Goal: Task Accomplishment & Management: Use online tool/utility

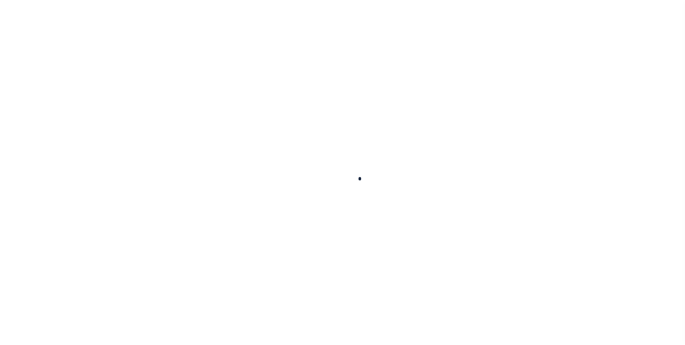
scroll to position [7, 0]
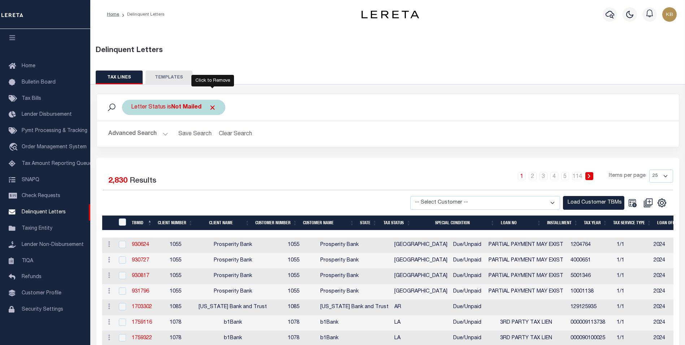
click at [215, 107] on span "Click to Remove" at bounding box center [213, 108] width 8 height 8
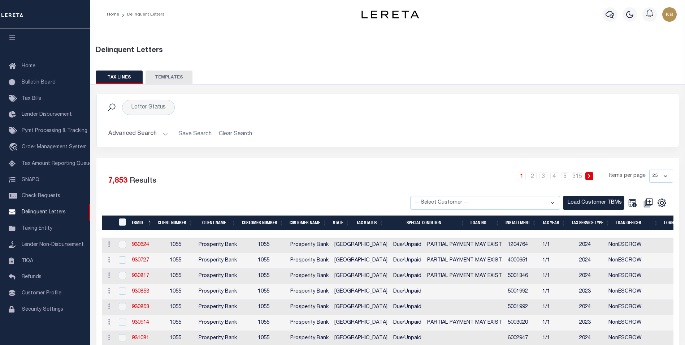
click at [376, 179] on div "1 2 3 4 5 … 315 Items per page 25 50 100 500 1000" at bounding box center [461, 178] width 426 height 19
click at [160, 131] on button "Advanced Search" at bounding box center [138, 134] width 60 height 14
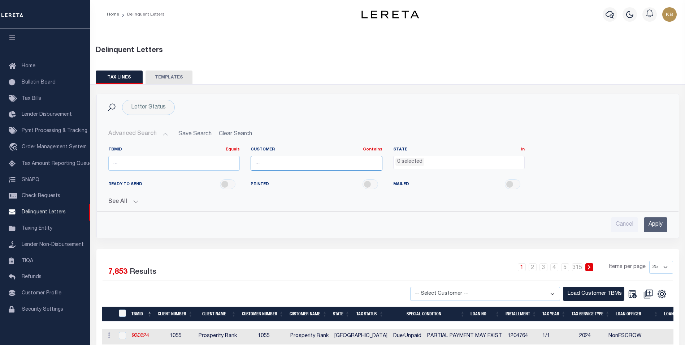
click at [363, 161] on input "text" at bounding box center [317, 163] width 132 height 15
type input "Renovo"
click at [651, 228] on input "Apply" at bounding box center [655, 224] width 23 height 15
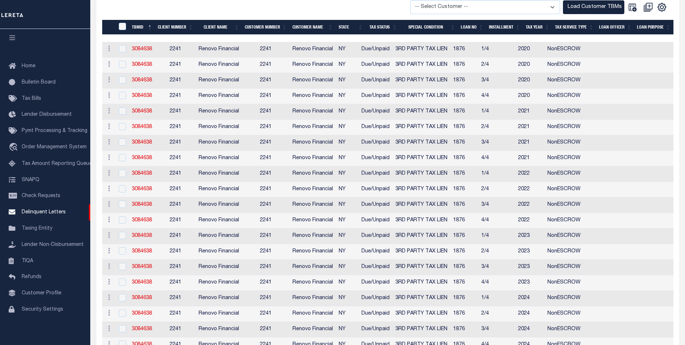
scroll to position [37, 0]
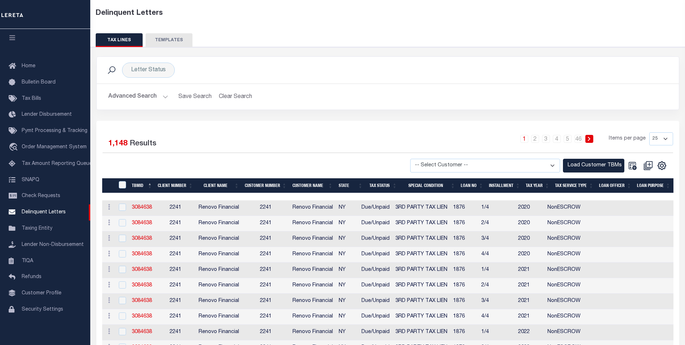
click at [549, 163] on select "-- Select Customer -- Accumatch - Refunds All In Credit Union Amarillo National…" at bounding box center [485, 166] width 150 height 14
select select "2241"
click at [417, 159] on select "-- Select Customer -- Accumatch - Refunds All In Credit Union Amarillo National…" at bounding box center [485, 166] width 150 height 14
click at [596, 165] on button "Load Customer TBMs" at bounding box center [593, 166] width 61 height 14
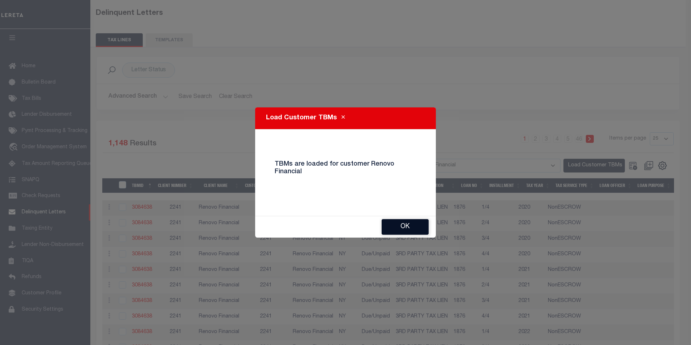
click at [408, 226] on button "Ok" at bounding box center [404, 227] width 47 height 16
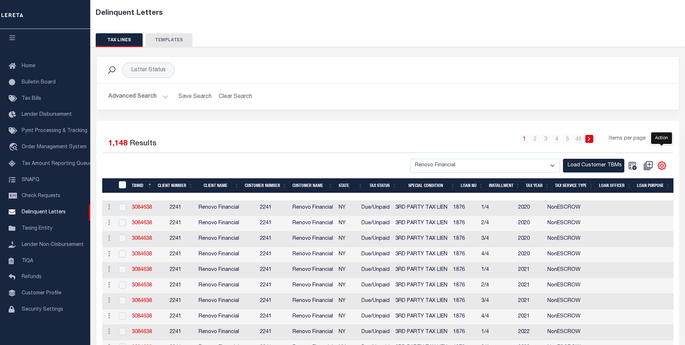
click at [664, 164] on icon "" at bounding box center [661, 165] width 9 height 9
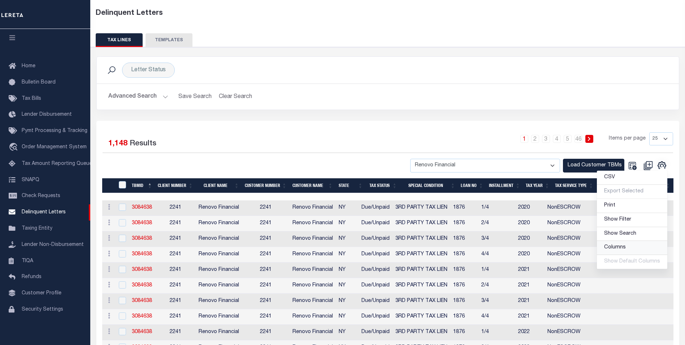
click at [625, 245] on span "Columns" at bounding box center [615, 247] width 22 height 5
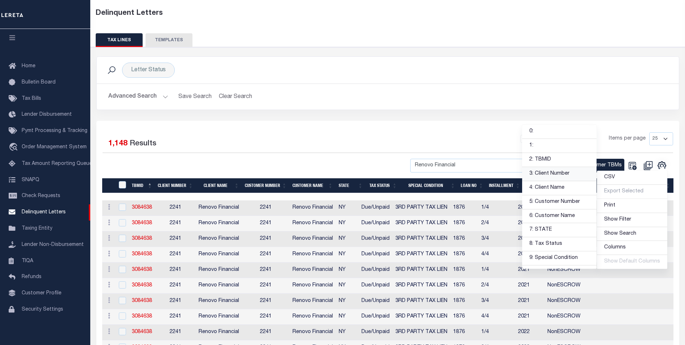
click at [539, 175] on link "3: Client Number" at bounding box center [559, 174] width 74 height 14
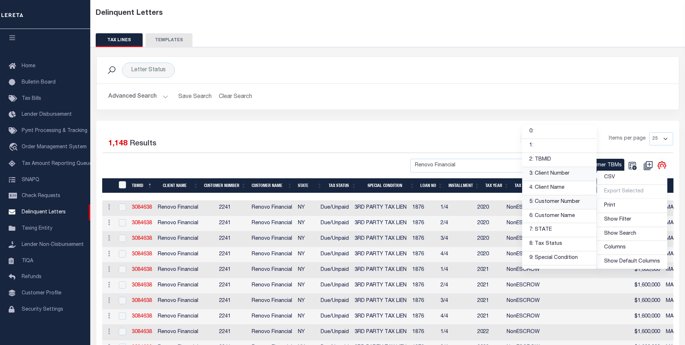
click at [557, 202] on link "5: Customer Number" at bounding box center [559, 202] width 74 height 14
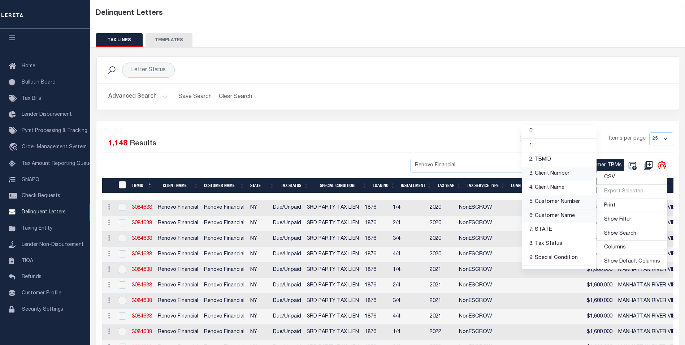
click at [557, 214] on link "6: Customer Name" at bounding box center [559, 216] width 74 height 14
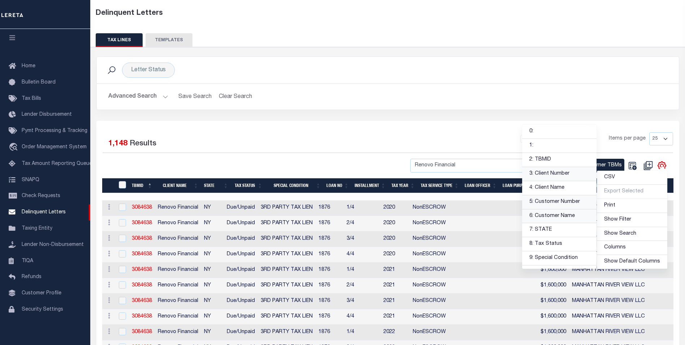
scroll to position [36, 0]
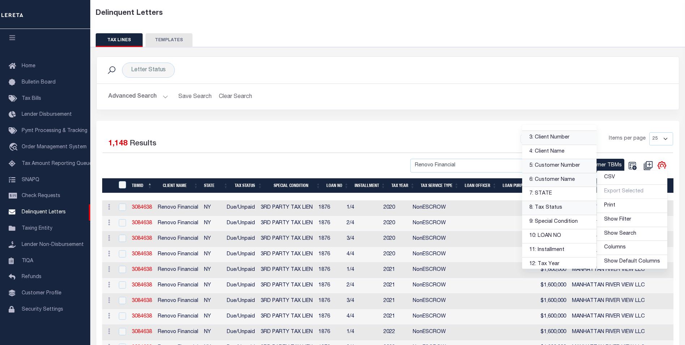
click at [559, 205] on link "8: Tax Status" at bounding box center [559, 208] width 74 height 14
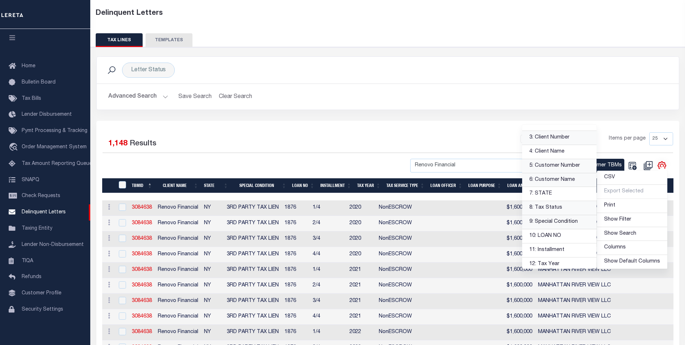
click at [562, 224] on link "9: Special Condition" at bounding box center [559, 222] width 74 height 14
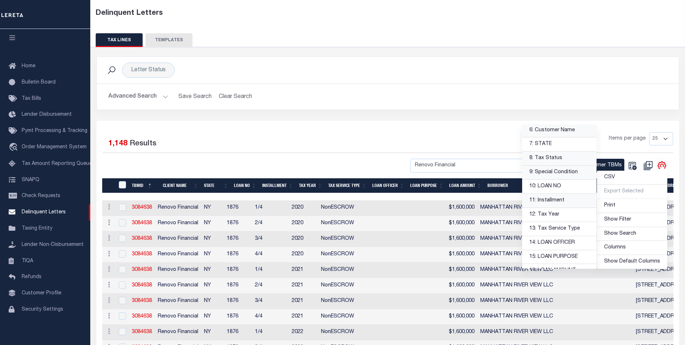
scroll to position [108, 0]
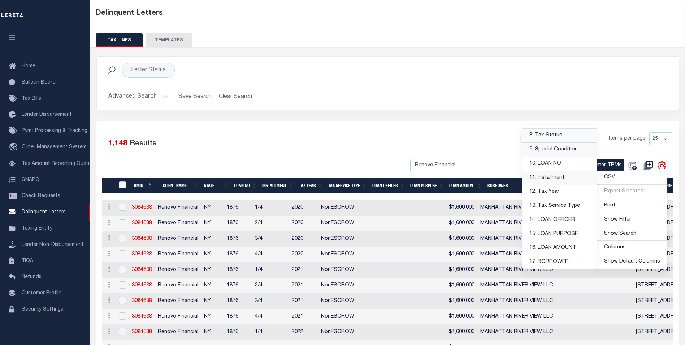
click at [558, 177] on link "11: Installment" at bounding box center [559, 178] width 74 height 14
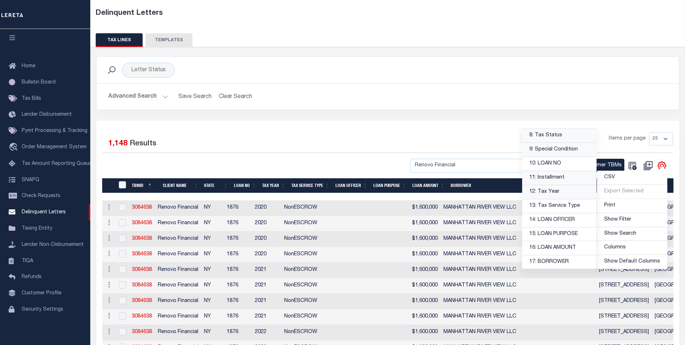
click at [555, 189] on link "12: Tax Year" at bounding box center [559, 192] width 74 height 14
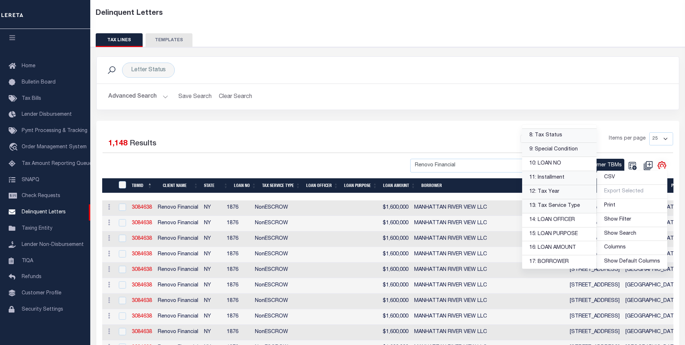
click at [562, 208] on link "13: Tax Service Type" at bounding box center [559, 206] width 74 height 14
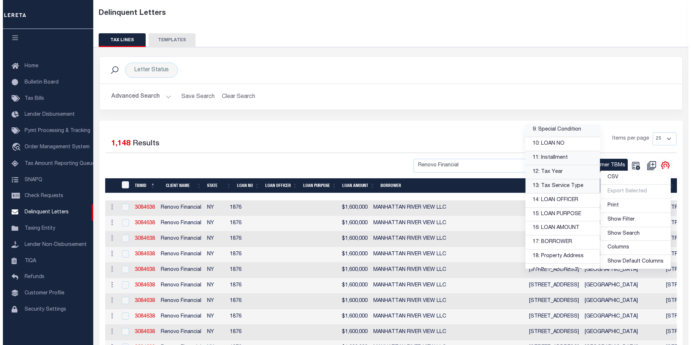
scroll to position [145, 0]
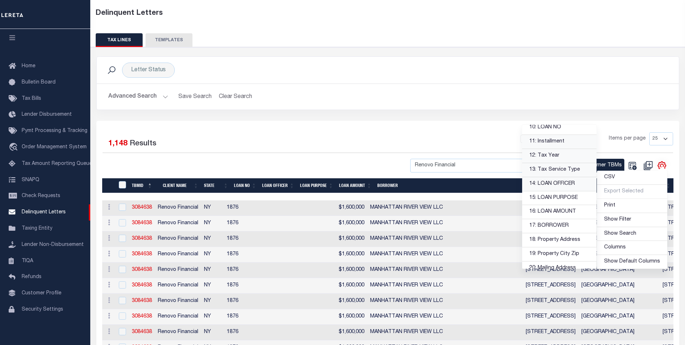
click at [562, 184] on link "14: LOAN OFFICER" at bounding box center [559, 184] width 74 height 14
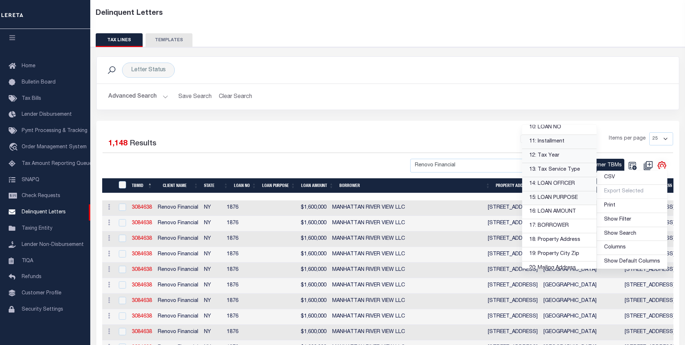
click at [565, 199] on link "15: LOAN PURPOSE" at bounding box center [559, 198] width 74 height 14
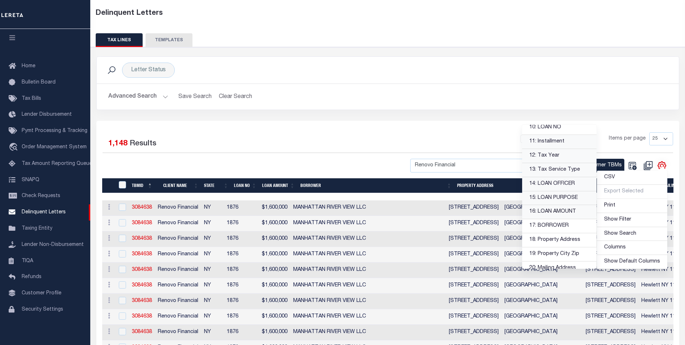
click at [565, 209] on link "16: LOAN AMOUNT" at bounding box center [559, 212] width 74 height 14
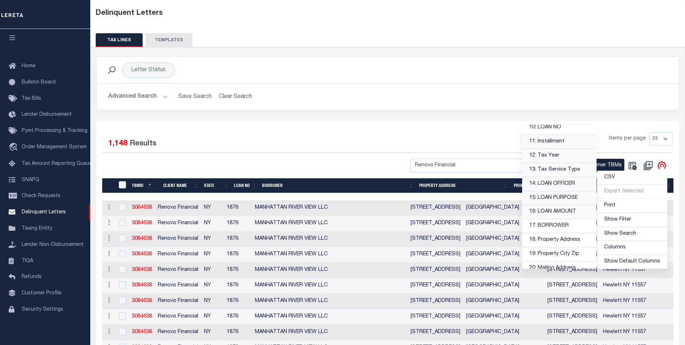
click at [331, 135] on div "1 2 3 4 5 … 46 Items per page 25 50 100 500 1000" at bounding box center [461, 141] width 426 height 19
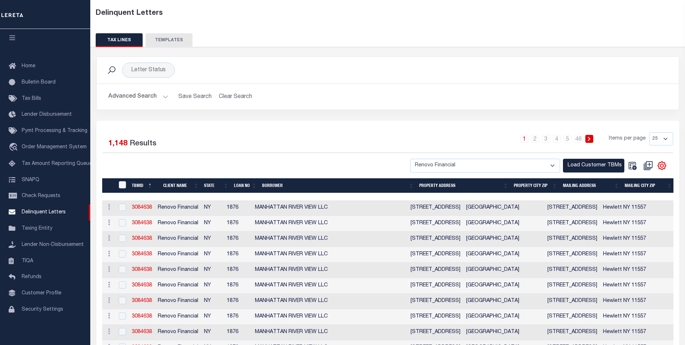
click at [268, 183] on th "BORROWER" at bounding box center [337, 185] width 157 height 15
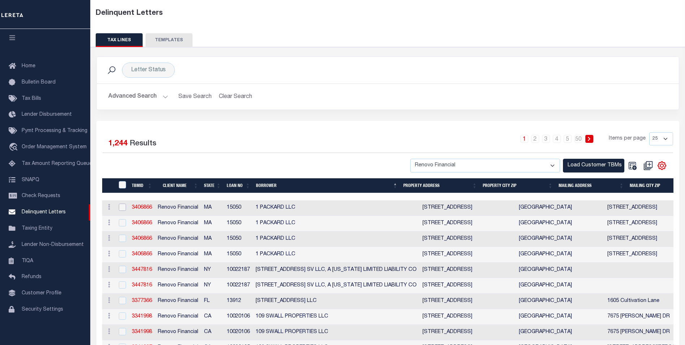
click at [124, 207] on input "checkbox" at bounding box center [122, 206] width 7 height 7
checkbox input "true"
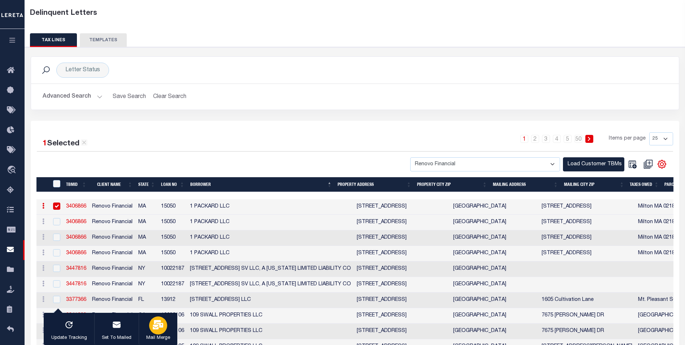
click at [161, 329] on icon "button" at bounding box center [158, 324] width 10 height 9
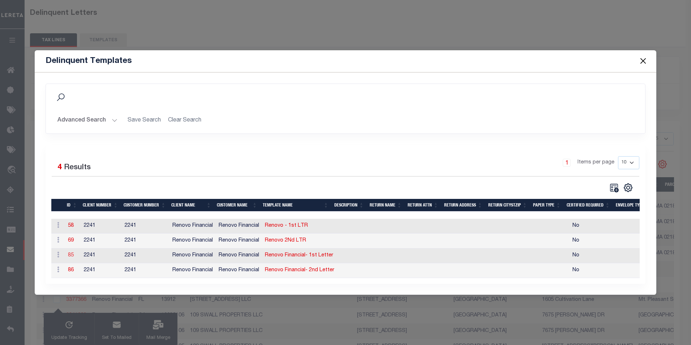
click at [72, 253] on link "85" at bounding box center [71, 255] width 6 height 5
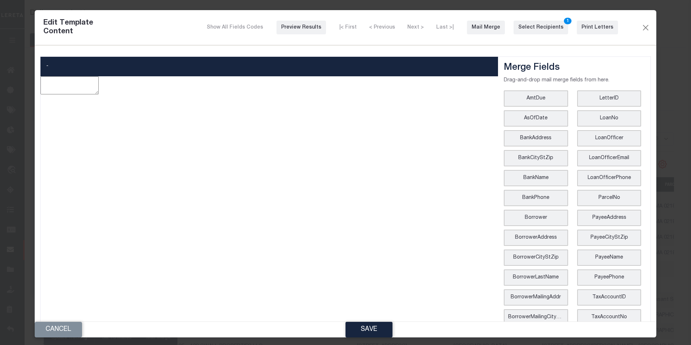
type textarea "<p><img title="Renovo_Logo_Final_Black copy.png" src="data:image/png;base64,iVB…"
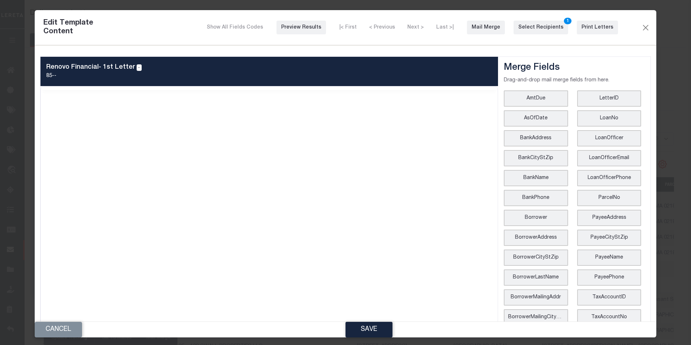
scroll to position [0, 0]
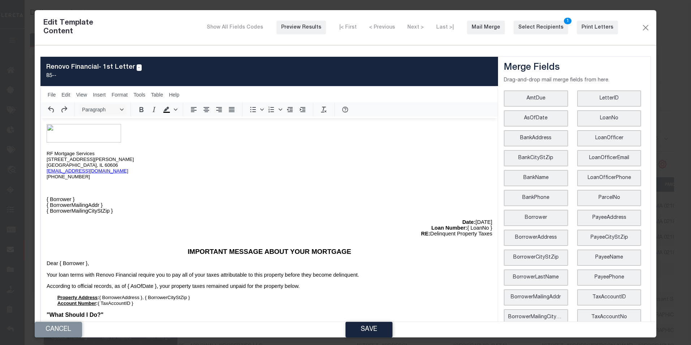
click at [478, 220] on p "Date: [DATE]" at bounding box center [268, 222] width 445 height 6
click at [370, 332] on button "Save" at bounding box center [368, 330] width 47 height 16
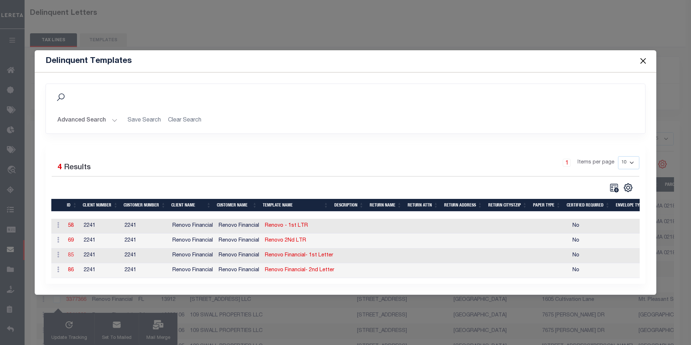
click at [69, 253] on link "85" at bounding box center [71, 255] width 6 height 5
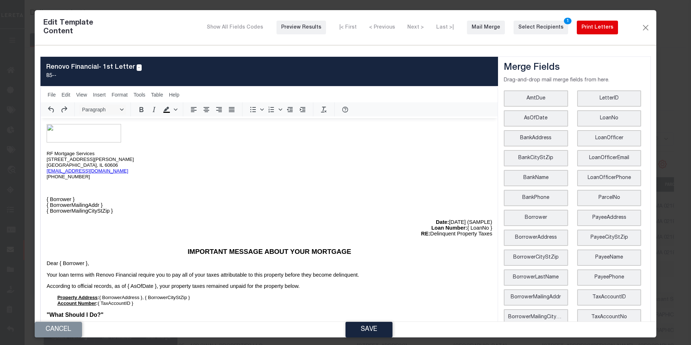
click at [599, 30] on div "Print Letters" at bounding box center [597, 28] width 32 height 8
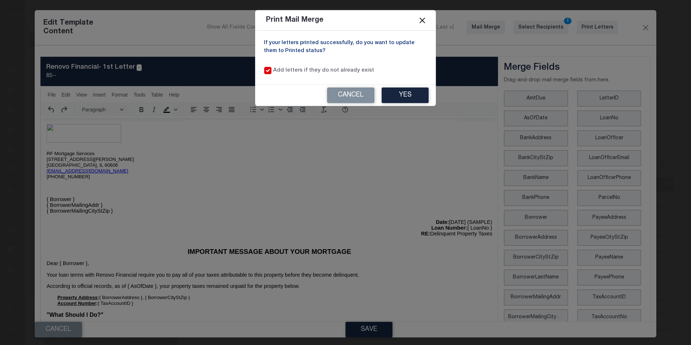
click at [421, 20] on button "Close" at bounding box center [422, 20] width 9 height 9
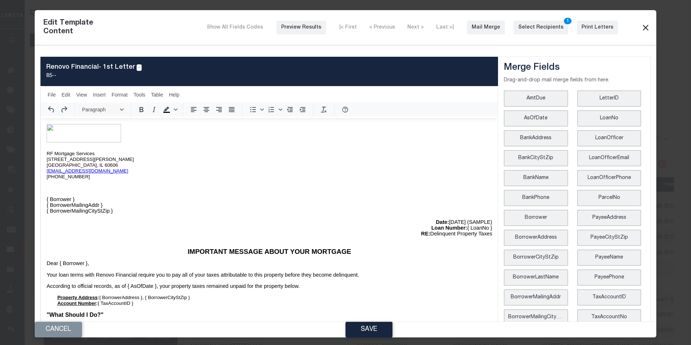
click at [641, 27] on button "Close" at bounding box center [645, 27] width 9 height 9
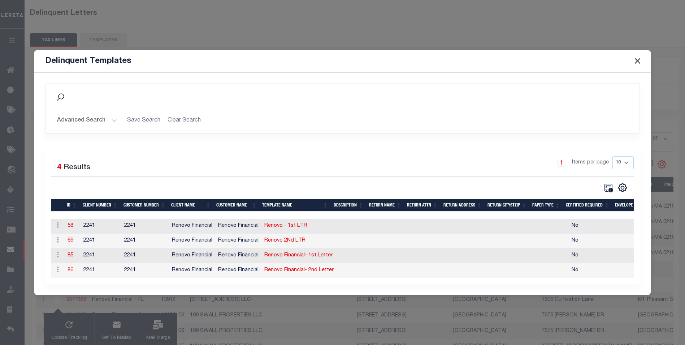
click at [73, 268] on link "86" at bounding box center [71, 269] width 6 height 5
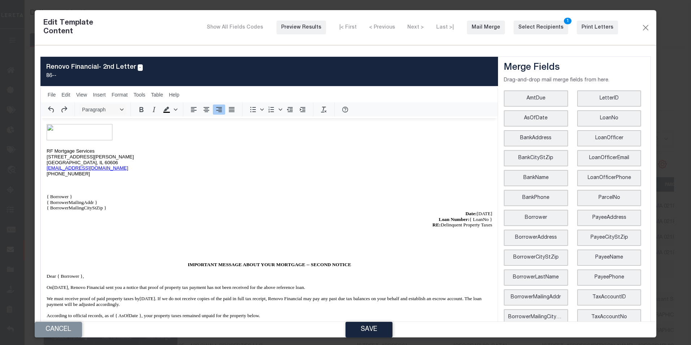
drag, startPoint x: 478, startPoint y: 214, endPoint x: 452, endPoint y: 212, distance: 25.7
click at [476, 212] on span "[DATE]" at bounding box center [484, 213] width 16 height 5
click at [368, 327] on button "Save" at bounding box center [368, 330] width 47 height 16
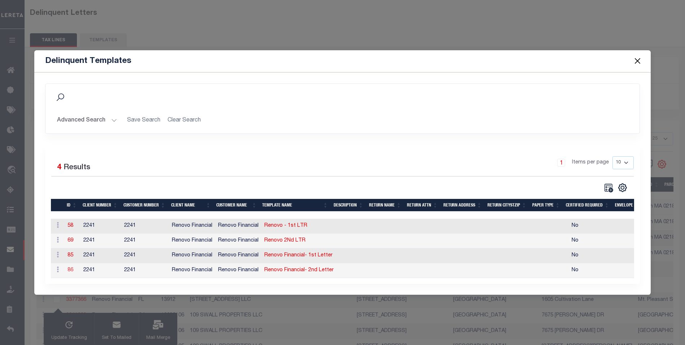
click at [71, 268] on link "86" at bounding box center [71, 269] width 6 height 5
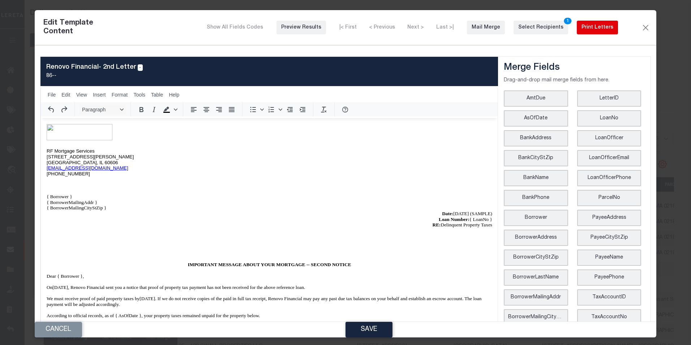
click at [585, 27] on div "Print Letters" at bounding box center [597, 28] width 32 height 8
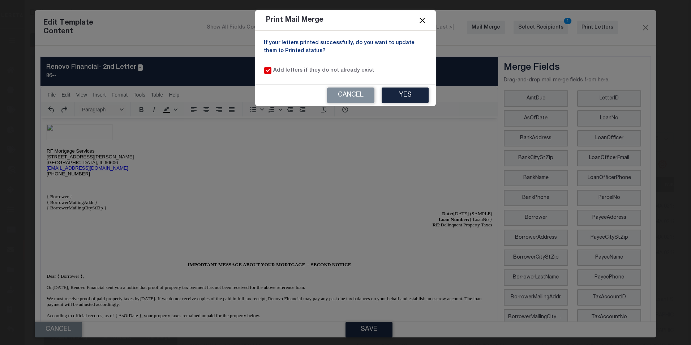
click at [423, 22] on button "Close" at bounding box center [422, 20] width 9 height 9
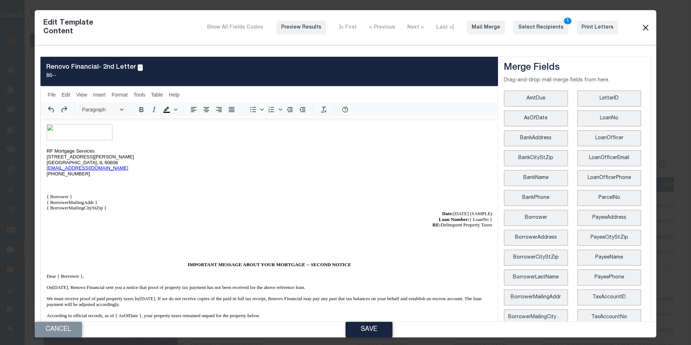
click at [641, 28] on button "Close" at bounding box center [645, 27] width 9 height 9
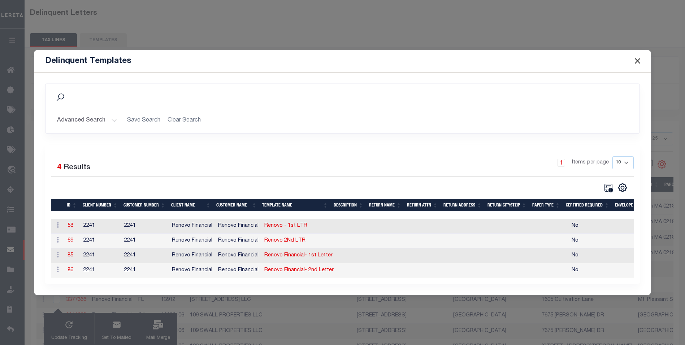
click at [637, 56] on button "Close" at bounding box center [637, 60] width 9 height 9
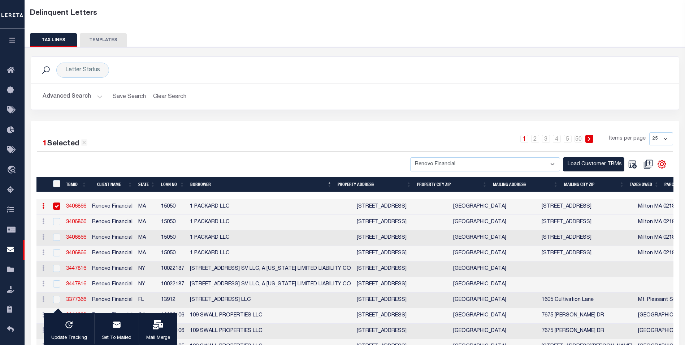
click at [56, 204] on input "checkbox" at bounding box center [56, 205] width 7 height 7
checkbox input "false"
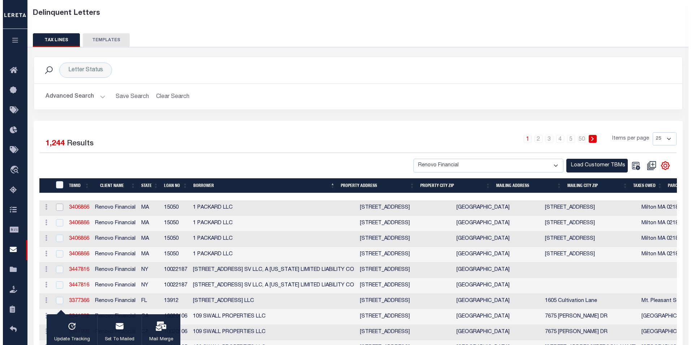
scroll to position [73, 0]
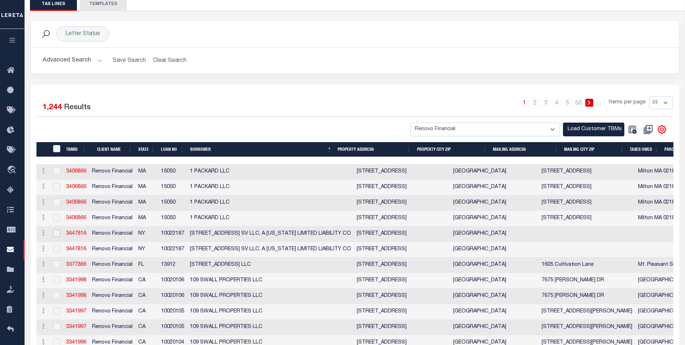
click at [60, 235] on input "checkbox" at bounding box center [56, 232] width 7 height 7
checkbox input "true"
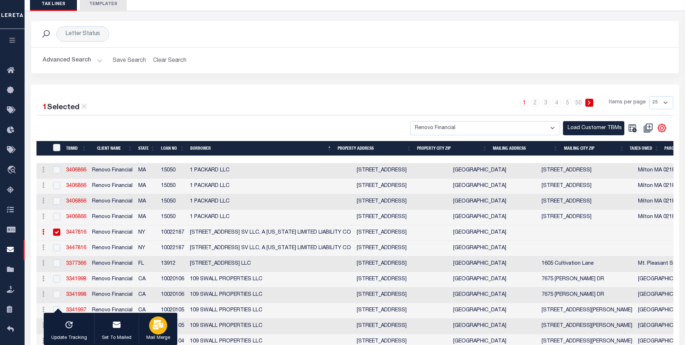
click at [160, 328] on icon "button" at bounding box center [158, 324] width 10 height 9
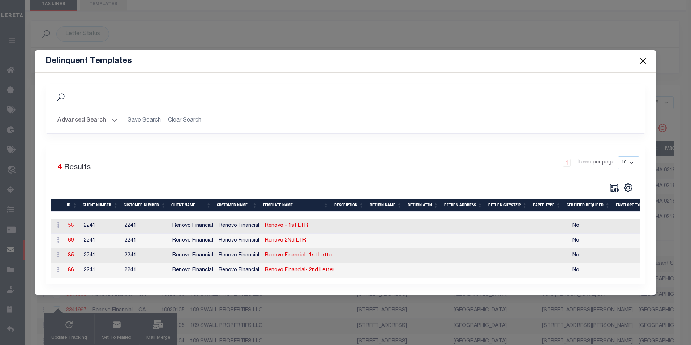
click at [72, 224] on link "58" at bounding box center [71, 225] width 6 height 5
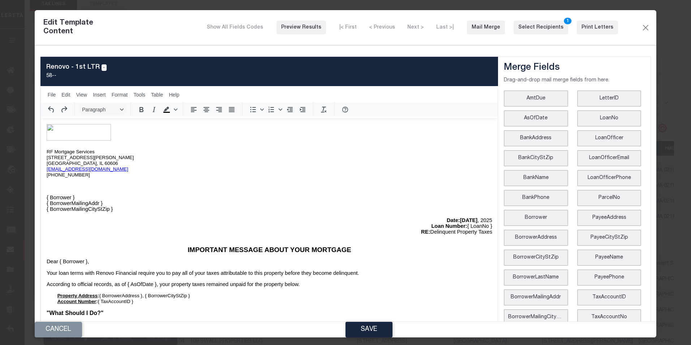
scroll to position [0, 0]
drag, startPoint x: 478, startPoint y: 217, endPoint x: 448, endPoint y: 221, distance: 30.6
click at [448, 221] on p "Date:[DATE]" at bounding box center [268, 220] width 445 height 6
click at [144, 110] on icon "Bold" at bounding box center [141, 109] width 9 height 9
drag, startPoint x: 478, startPoint y: 219, endPoint x: 422, endPoint y: 221, distance: 56.0
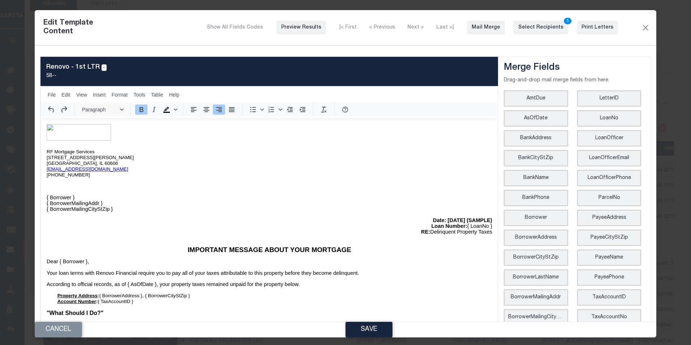
click at [432, 221] on strong "Date: [DATE] (SAMPLE)" at bounding box center [461, 220] width 59 height 6
click at [145, 106] on button "Bold" at bounding box center [141, 109] width 12 height 10
click at [445, 224] on strong "Loan Number:" at bounding box center [449, 226] width 36 height 6
click at [443, 220] on p "Date: [DATE] (SAMPLE)" at bounding box center [268, 220] width 445 height 6
click at [445, 260] on p "Dear { Borrower }," at bounding box center [268, 262] width 445 height 6
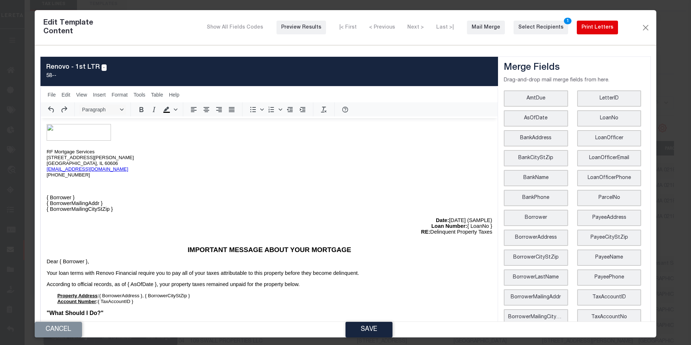
click at [604, 27] on div "Print Letters" at bounding box center [597, 28] width 32 height 8
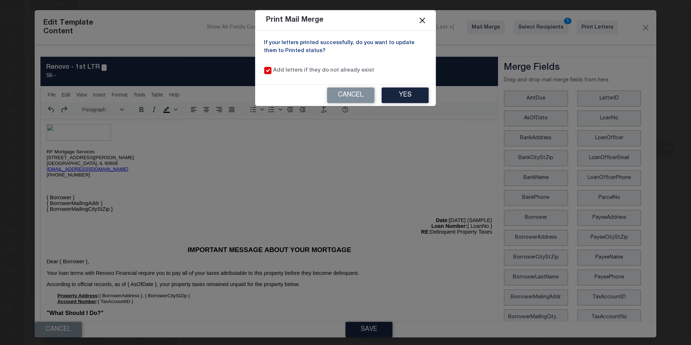
click at [420, 19] on button "Close" at bounding box center [422, 20] width 9 height 9
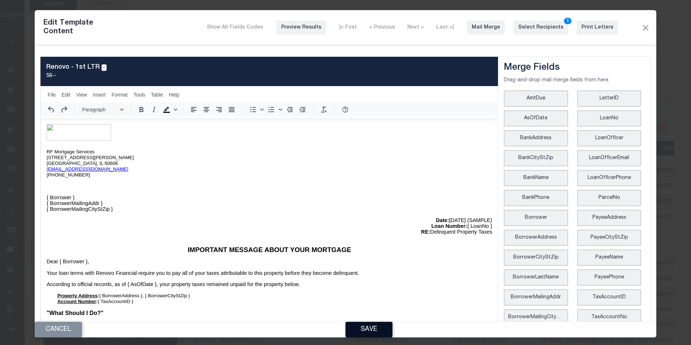
click at [384, 328] on button "Save" at bounding box center [368, 330] width 47 height 16
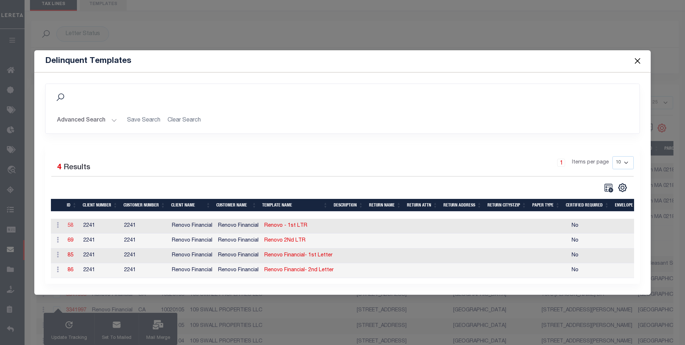
click at [72, 226] on link "58" at bounding box center [71, 225] width 6 height 5
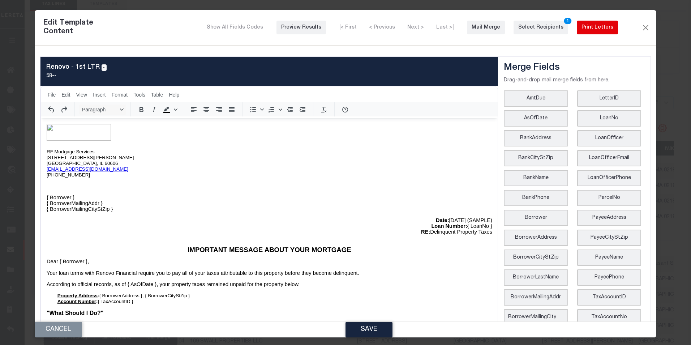
click at [595, 24] on div "Print Letters" at bounding box center [597, 28] width 32 height 8
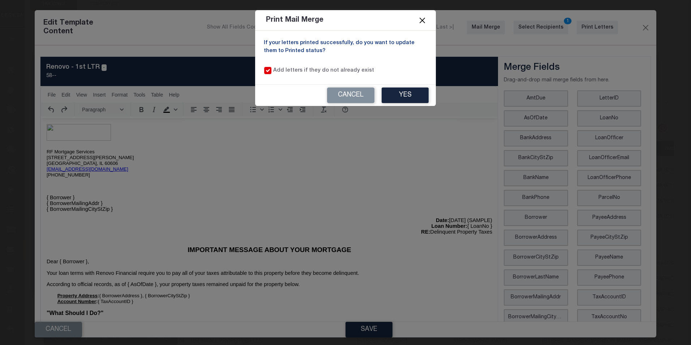
click at [421, 20] on button "Close" at bounding box center [422, 20] width 9 height 9
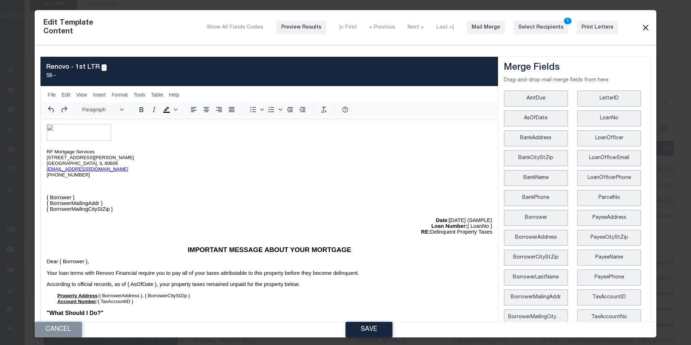
click at [641, 25] on button "Close" at bounding box center [645, 27] width 9 height 9
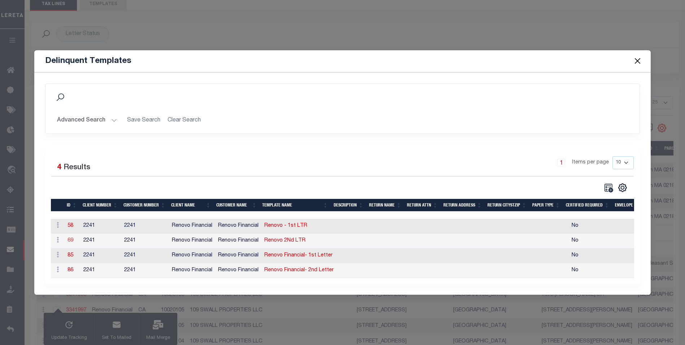
click at [70, 240] on link "69" at bounding box center [71, 240] width 6 height 5
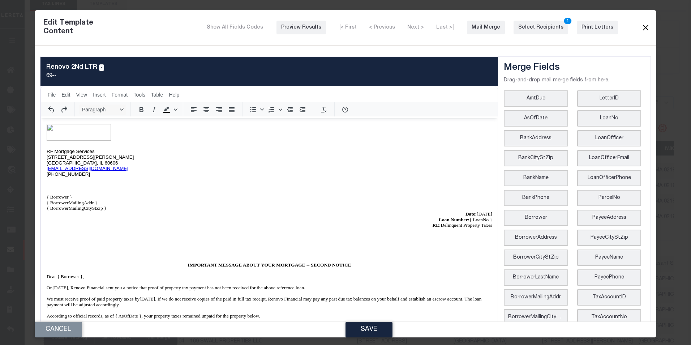
click at [641, 27] on button "Close" at bounding box center [645, 27] width 9 height 9
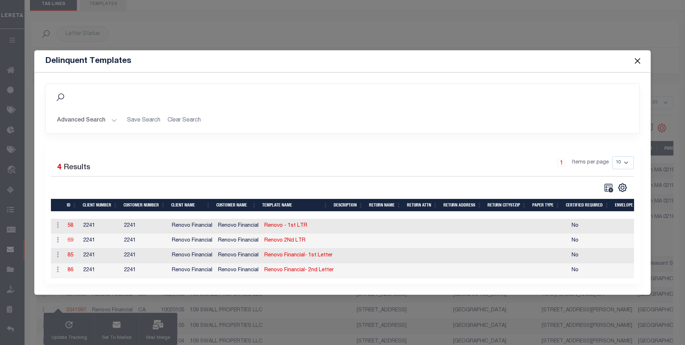
click at [70, 240] on link "69" at bounding box center [71, 240] width 6 height 5
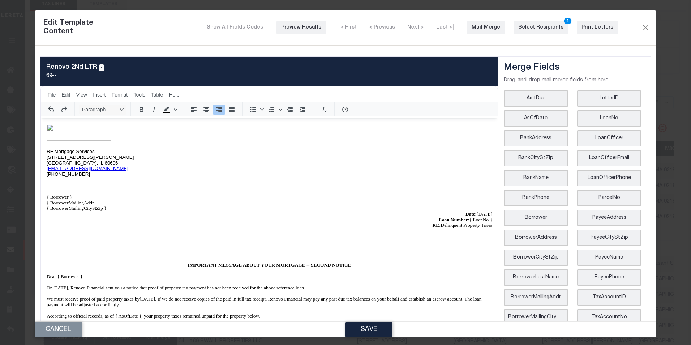
click at [465, 214] on span "Date: [DATE]" at bounding box center [478, 213] width 27 height 5
click at [477, 214] on span "Date: [DATE]" at bounding box center [478, 213] width 27 height 5
click at [384, 335] on button "Save" at bounding box center [368, 330] width 47 height 16
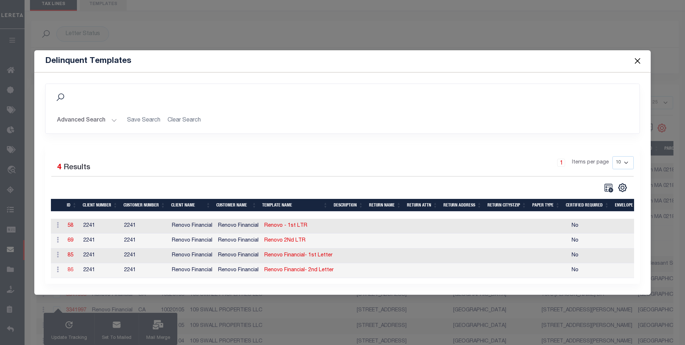
click at [68, 269] on link "86" at bounding box center [71, 269] width 6 height 5
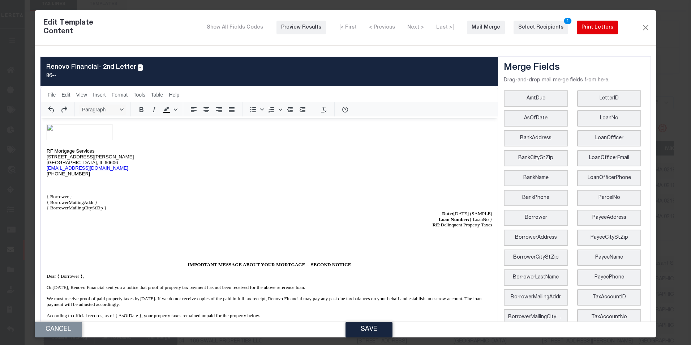
click at [598, 30] on div "Print Letters" at bounding box center [597, 28] width 32 height 8
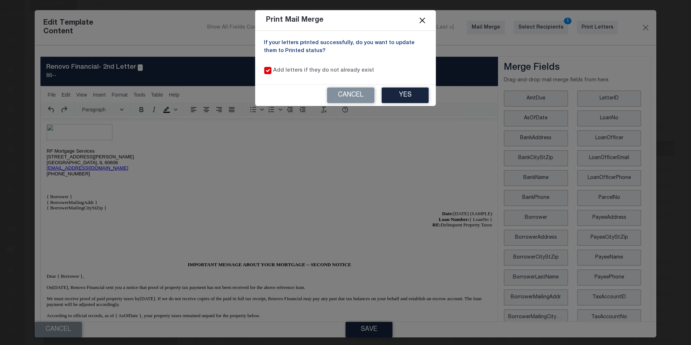
click at [424, 20] on button "Close" at bounding box center [422, 20] width 9 height 9
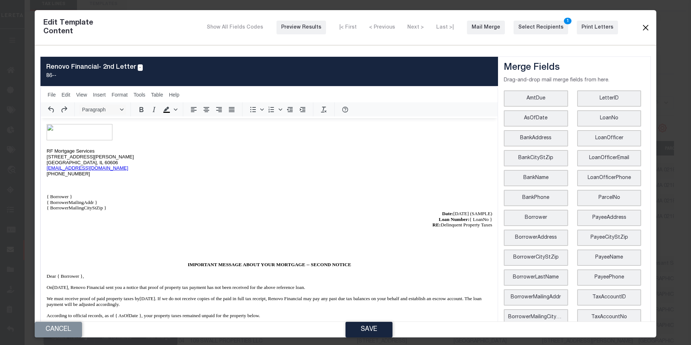
click at [641, 26] on button "Close" at bounding box center [645, 27] width 9 height 9
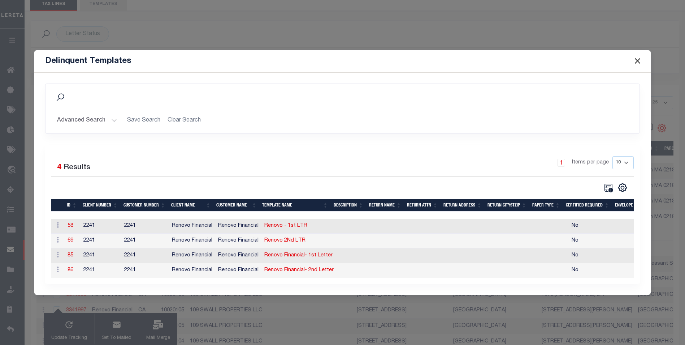
click at [639, 61] on button "Close" at bounding box center [637, 60] width 9 height 9
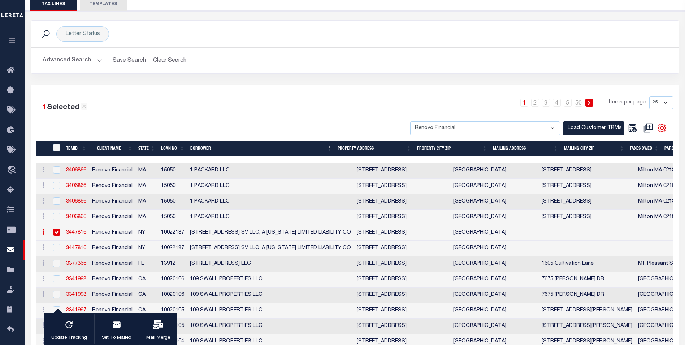
click at [55, 236] on input "checkbox" at bounding box center [56, 231] width 7 height 7
checkbox input "false"
